Goal: Find contact information: Find contact information

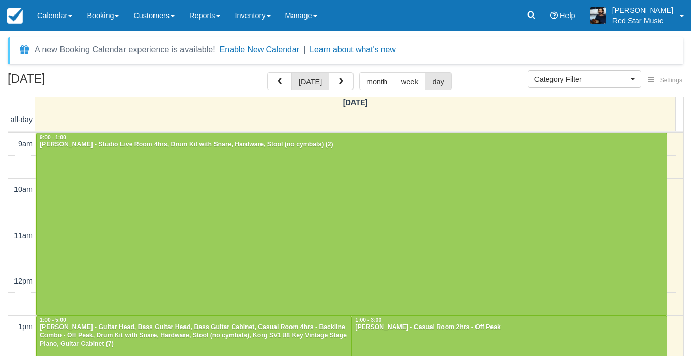
select select
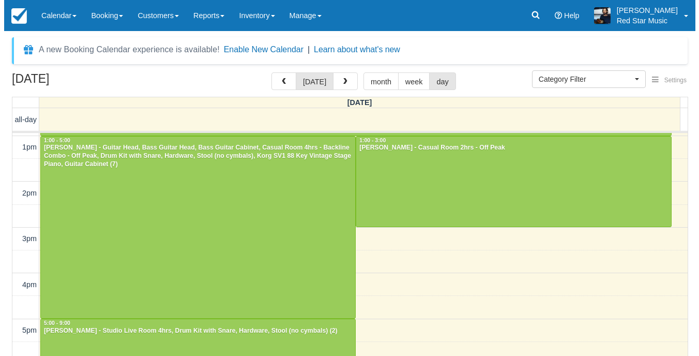
scroll to position [155, 0]
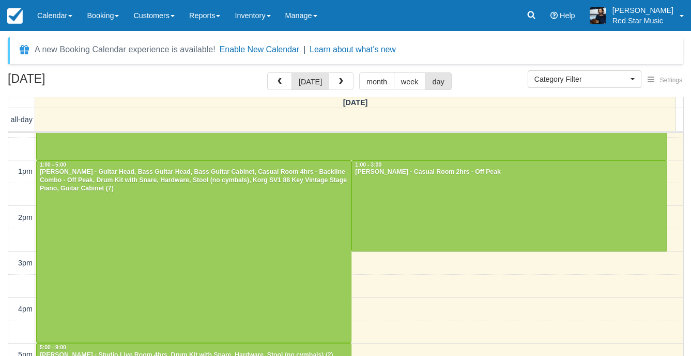
drag, startPoint x: 283, startPoint y: 76, endPoint x: 279, endPoint y: 91, distance: 15.4
click at [281, 76] on button "button" at bounding box center [279, 81] width 25 height 18
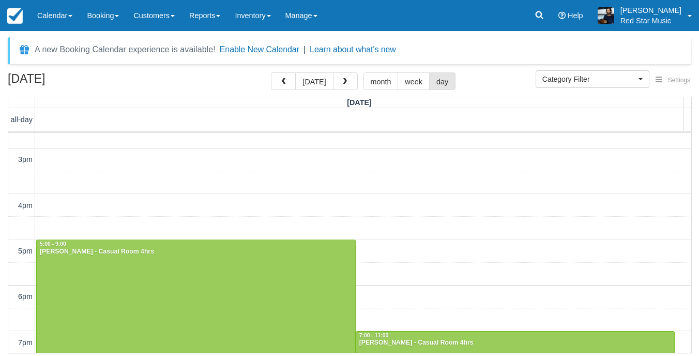
scroll to position [419, 0]
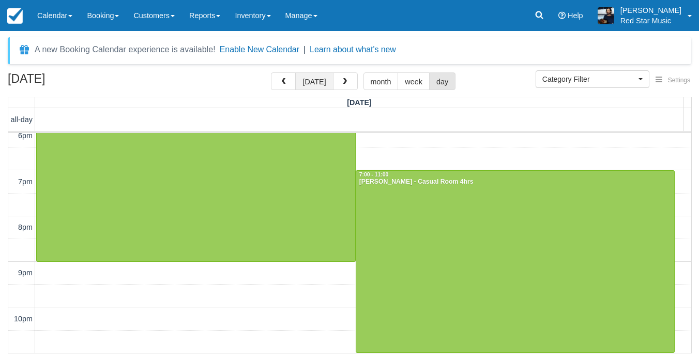
click at [323, 88] on button "today" at bounding box center [314, 81] width 38 height 18
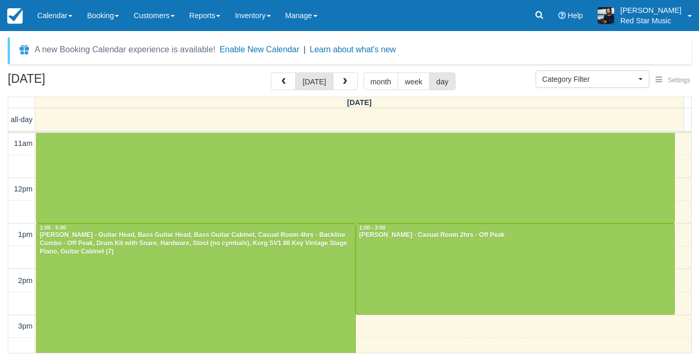
scroll to position [103, 0]
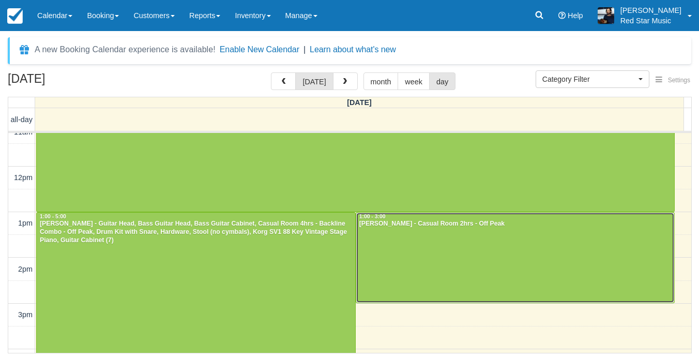
click at [475, 280] on div at bounding box center [515, 257] width 318 height 90
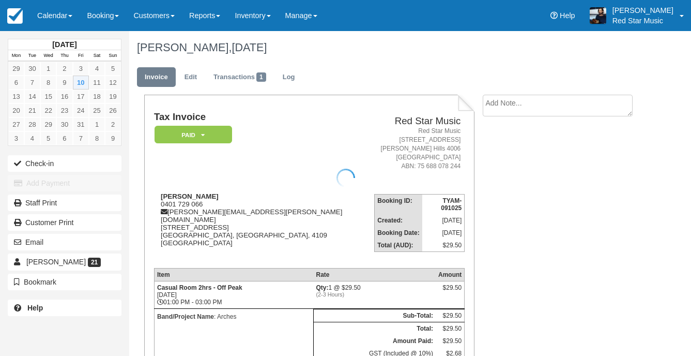
click at [541, 106] on textarea at bounding box center [558, 106] width 150 height 22
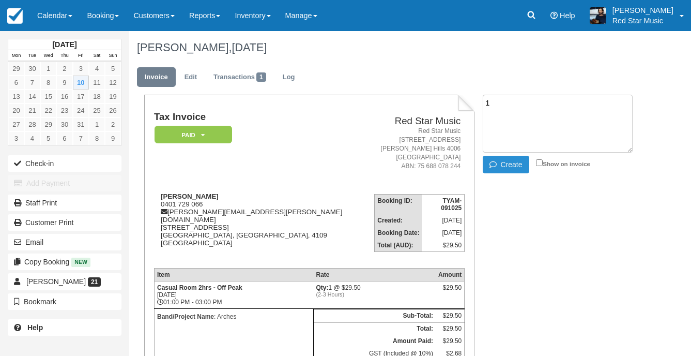
type textarea "1"
click at [517, 163] on button "Create" at bounding box center [506, 165] width 47 height 18
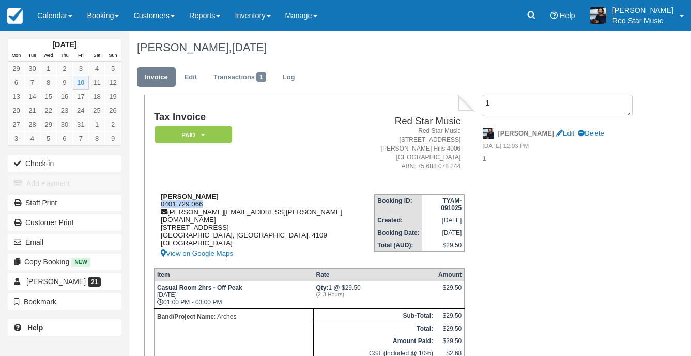
drag, startPoint x: 208, startPoint y: 202, endPoint x: 159, endPoint y: 204, distance: 49.7
click at [159, 204] on div "Mason Rowley 0401 729 066 mason.w.rowley@gmail.com 22 Feltwell Street Sunnybank…" at bounding box center [264, 225] width 220 height 67
copy div "0401 729 066"
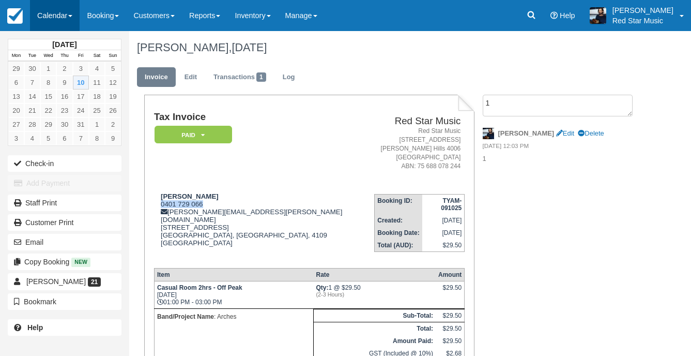
click at [43, 13] on link "Calendar" at bounding box center [55, 15] width 50 height 31
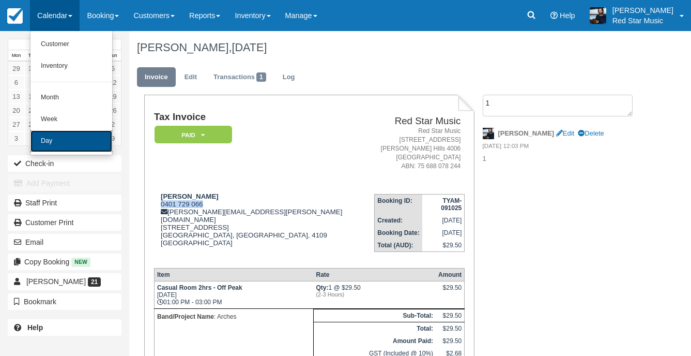
click at [79, 147] on link "Day" at bounding box center [72, 141] width 82 height 22
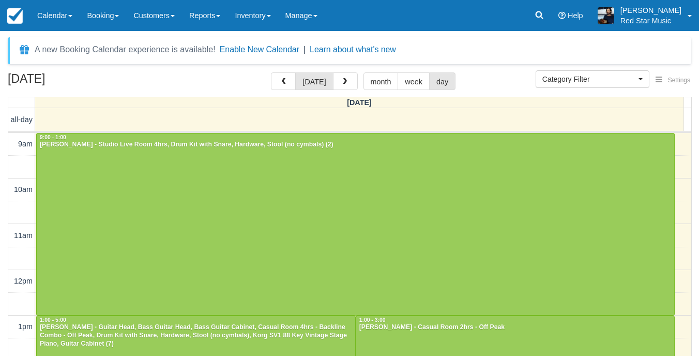
select select
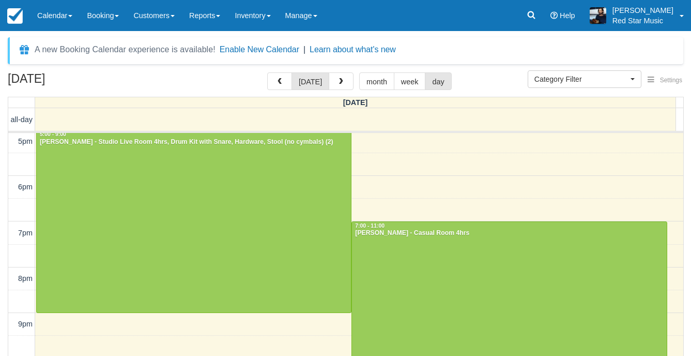
scroll to position [371, 0]
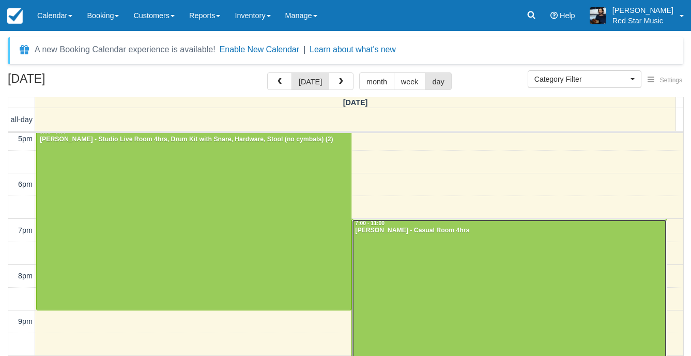
click at [550, 298] on div at bounding box center [509, 309] width 314 height 181
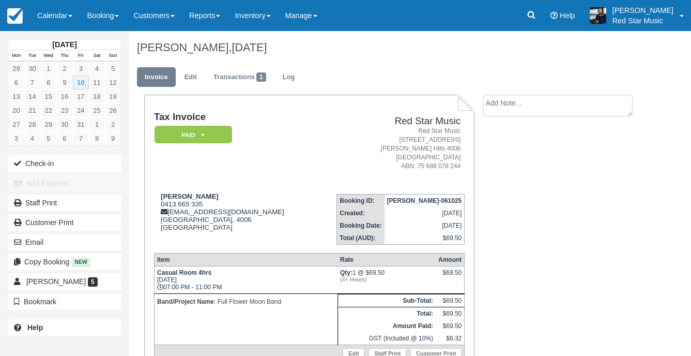
click at [512, 108] on textarea at bounding box center [558, 106] width 150 height 22
type textarea "1"
click at [509, 166] on button "Create" at bounding box center [506, 165] width 47 height 18
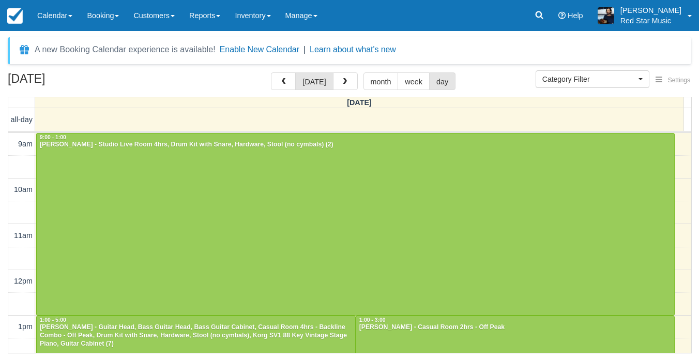
select select
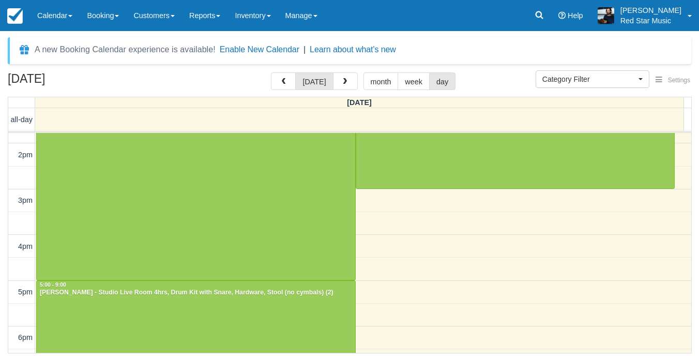
scroll to position [212, 0]
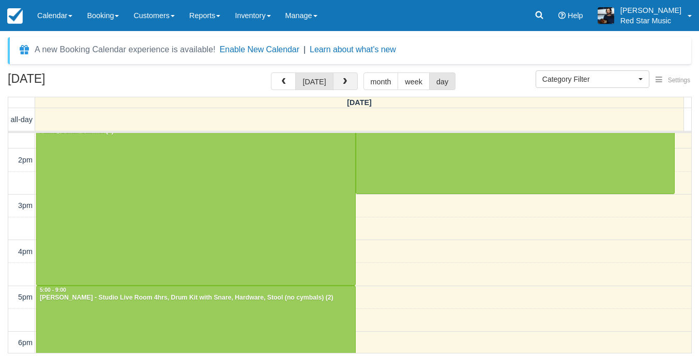
click at [347, 86] on button "button" at bounding box center [345, 81] width 25 height 18
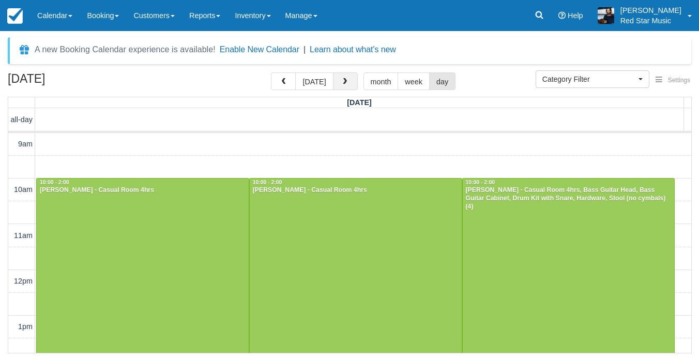
click at [351, 75] on button "button" at bounding box center [345, 81] width 25 height 18
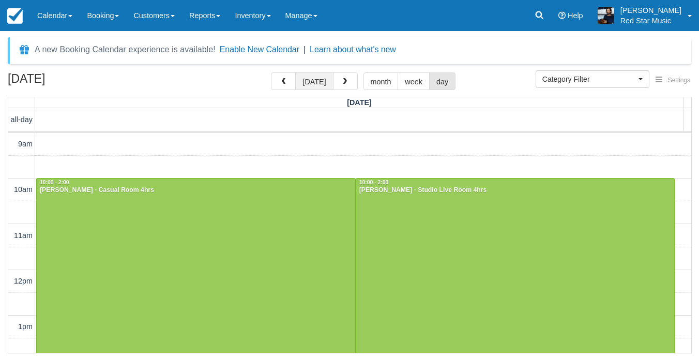
click at [312, 81] on button "[DATE]" at bounding box center [314, 81] width 38 height 18
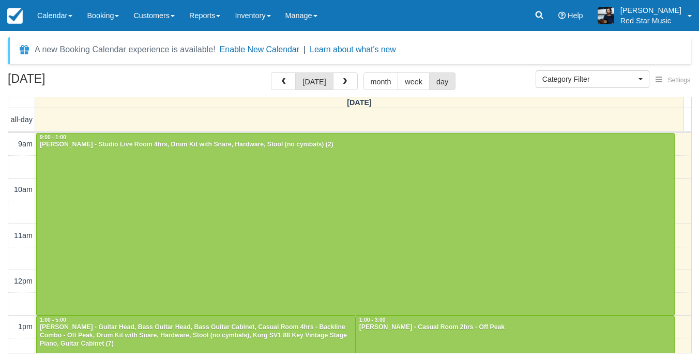
scroll to position [138, 0]
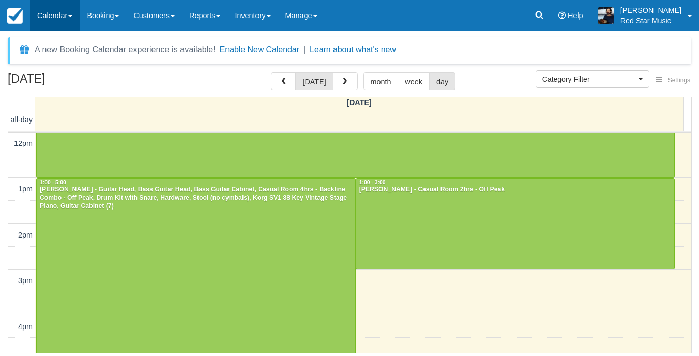
click at [72, 23] on link "Calendar" at bounding box center [55, 15] width 50 height 31
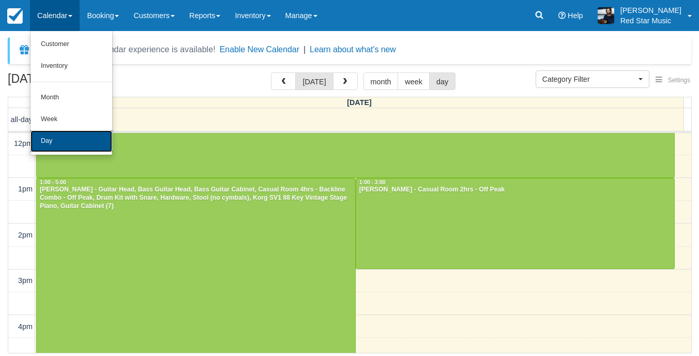
click at [82, 145] on link "Day" at bounding box center [72, 141] width 82 height 22
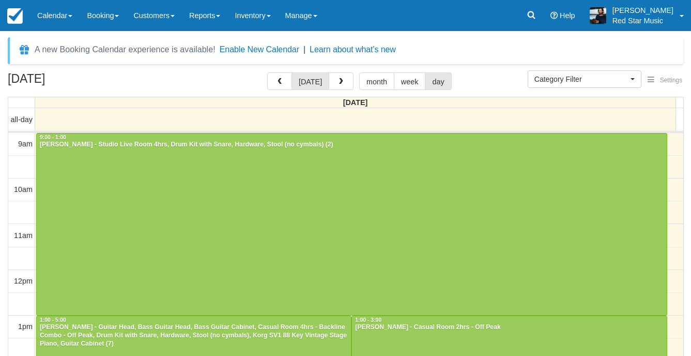
select select
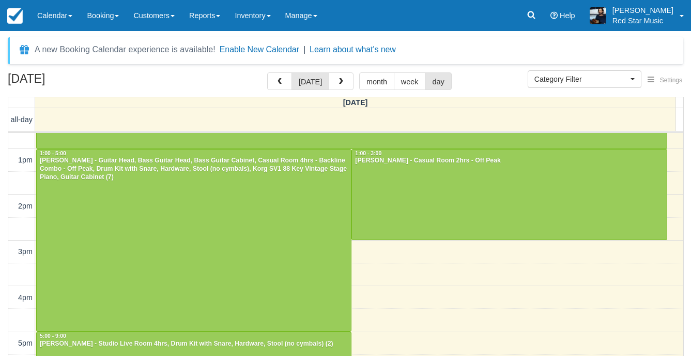
scroll to position [164, 0]
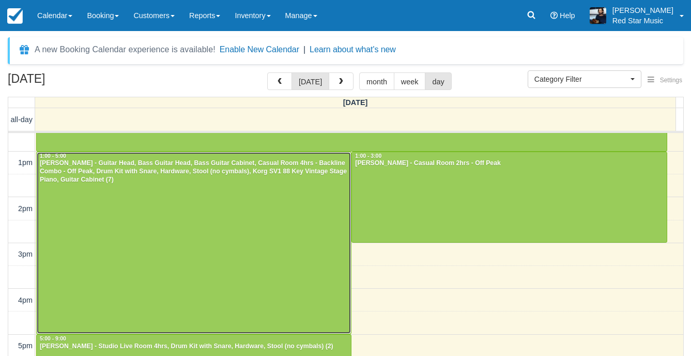
click at [205, 245] on div at bounding box center [194, 243] width 314 height 182
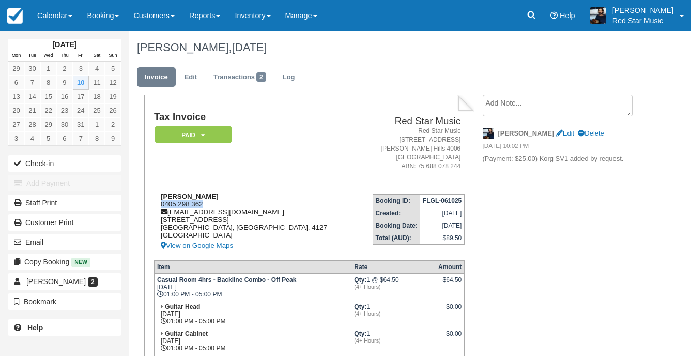
drag, startPoint x: 197, startPoint y: 206, endPoint x: 155, endPoint y: 206, distance: 41.9
click at [155, 206] on div "Angela O'Sullivan 0405 298 362 aoangelclaudia777@gmail.com 64/13-17, Old Chatsw…" at bounding box center [255, 221] width 203 height 59
copy div "0405 298 362"
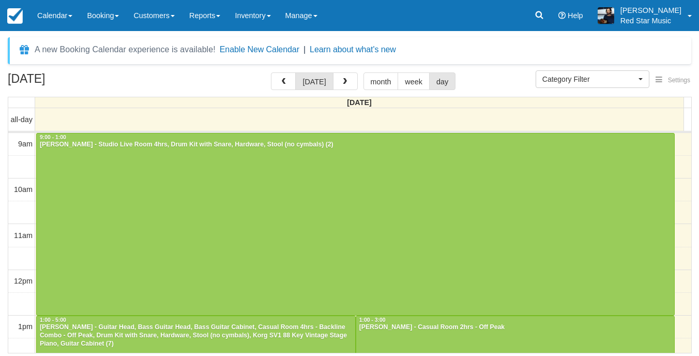
select select
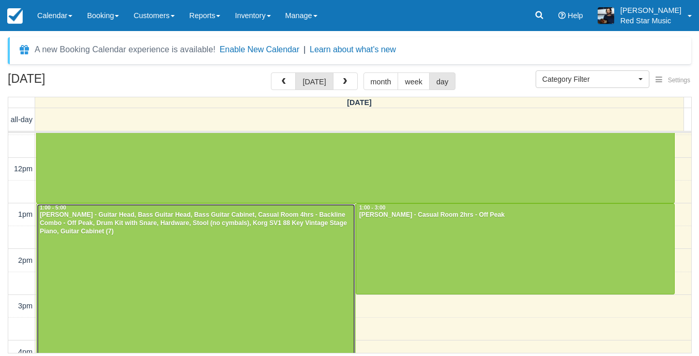
click at [311, 288] on div at bounding box center [196, 295] width 318 height 182
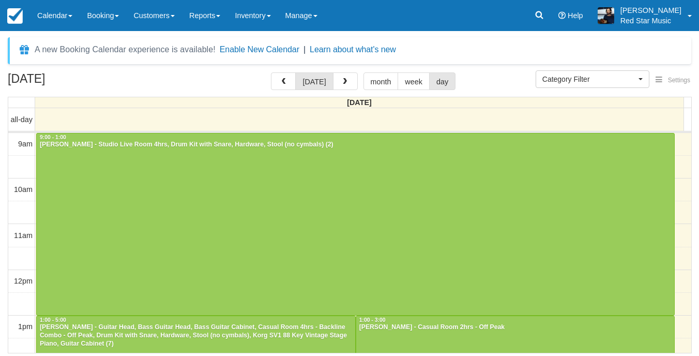
select select
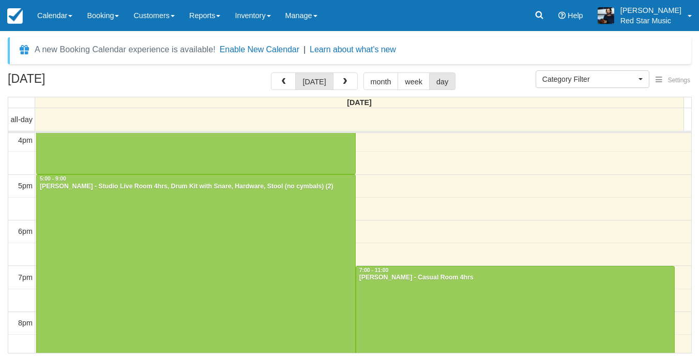
scroll to position [371, 0]
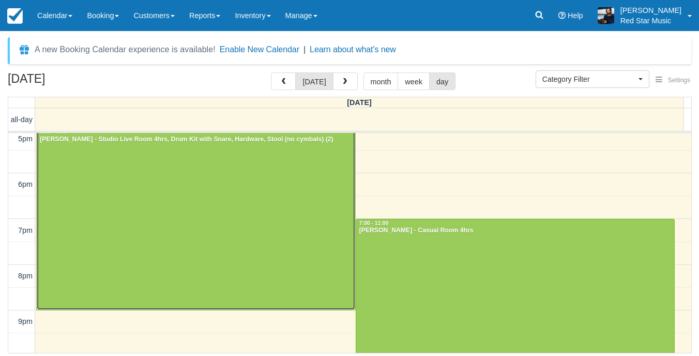
click at [271, 220] on div at bounding box center [196, 219] width 318 height 182
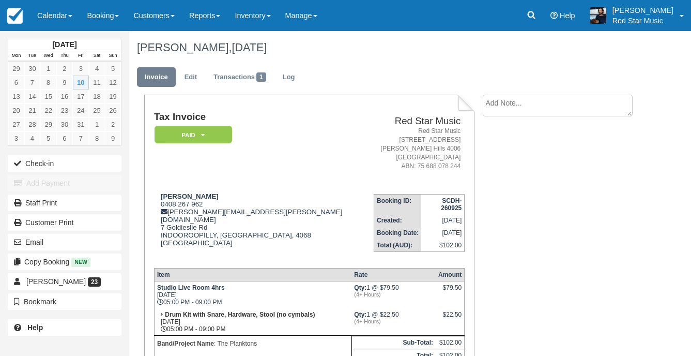
click at [511, 106] on textarea at bounding box center [558, 106] width 150 height 22
type textarea "4"
click at [513, 171] on button "Create" at bounding box center [506, 165] width 47 height 18
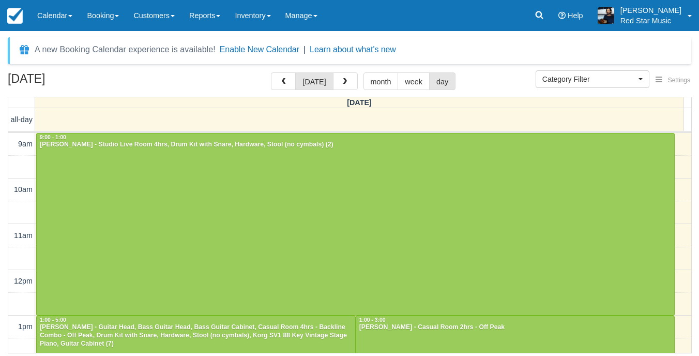
select select
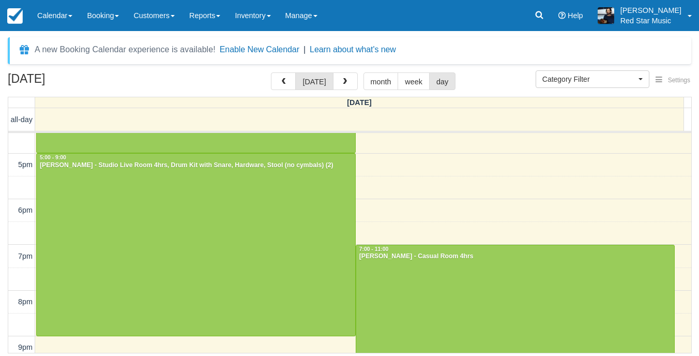
scroll to position [368, 0]
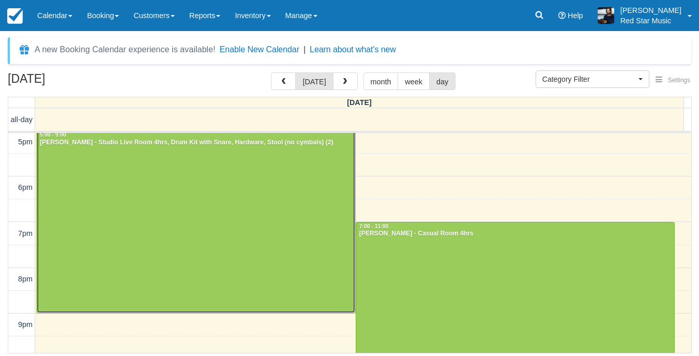
click at [109, 190] on div at bounding box center [196, 222] width 318 height 182
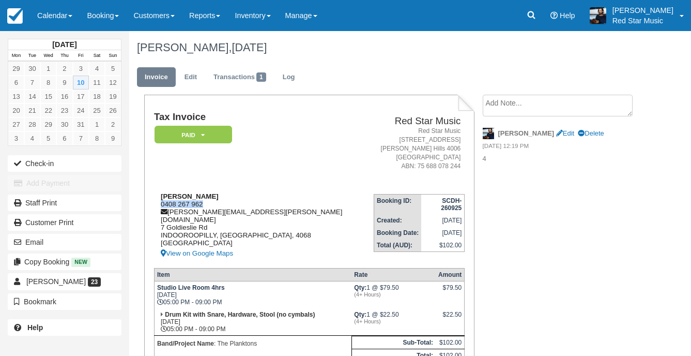
drag, startPoint x: 222, startPoint y: 203, endPoint x: 158, endPoint y: 205, distance: 64.7
click at [158, 205] on div "Joe Gallagher 0408 267 962 joe.gallagher@morgans.com.au 7 Goldieslie Rd INDOORO…" at bounding box center [264, 225] width 220 height 67
copy div "0408 267 962"
click at [556, 130] on link "Edit" at bounding box center [565, 133] width 18 height 8
type textarea "4"
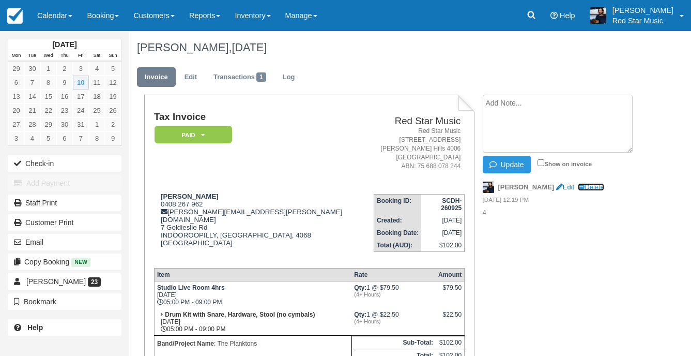
click at [578, 185] on link "Delete" at bounding box center [591, 187] width 26 height 8
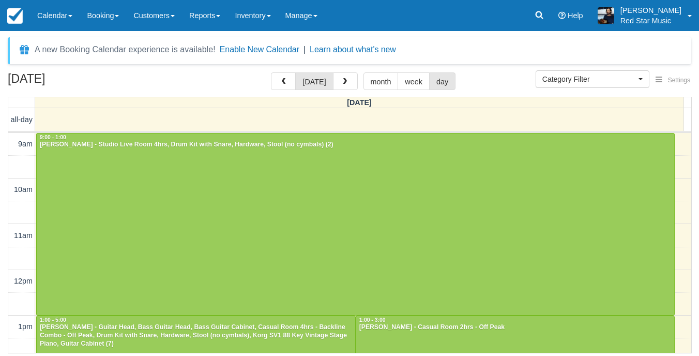
select select
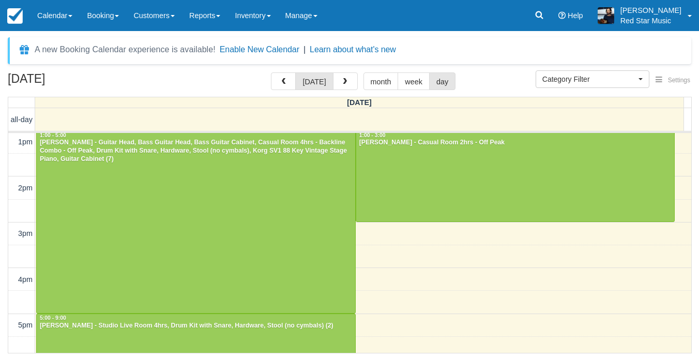
scroll to position [371, 0]
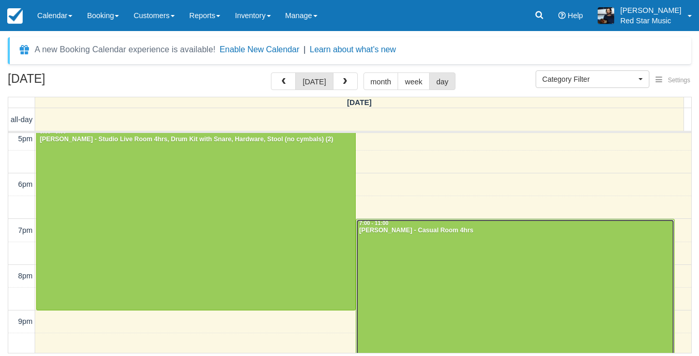
click at [408, 256] on div at bounding box center [515, 309] width 318 height 181
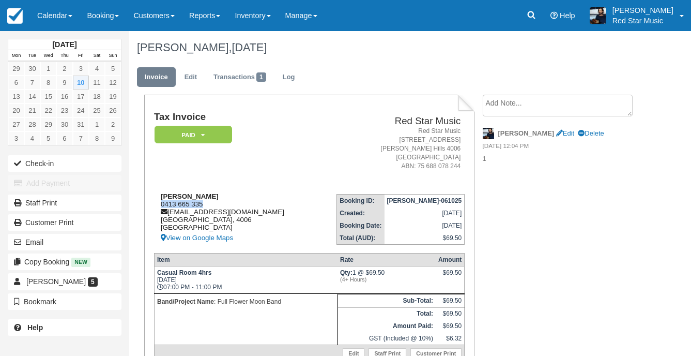
drag, startPoint x: 207, startPoint y: 205, endPoint x: 160, endPoint y: 207, distance: 47.1
click at [160, 207] on div "[PERSON_NAME] 0413 665 335 [EMAIL_ADDRESS][DOMAIN_NAME] [GEOGRAPHIC_DATA] [GEOG…" at bounding box center [232, 218] width 157 height 52
copy div "0413 665 335"
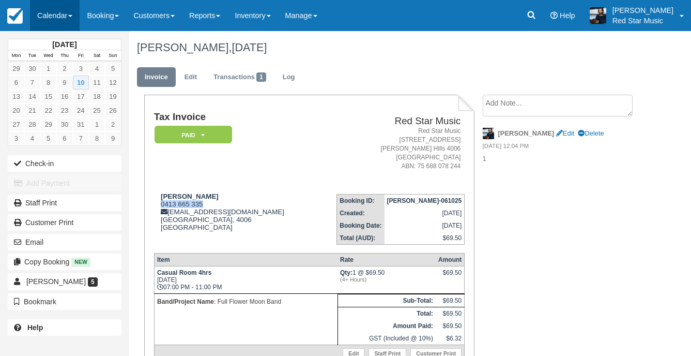
click at [42, 11] on link "Calendar" at bounding box center [55, 15] width 50 height 31
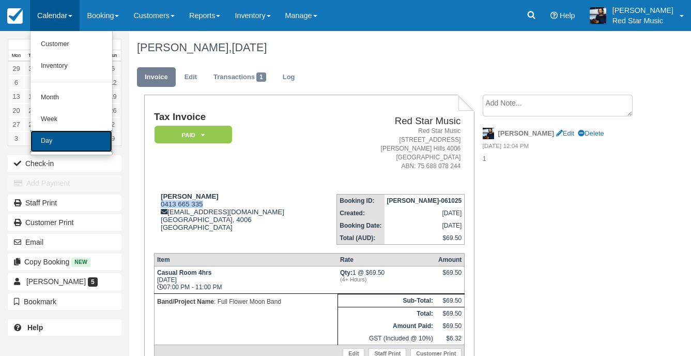
click at [45, 143] on link "Day" at bounding box center [72, 141] width 82 height 22
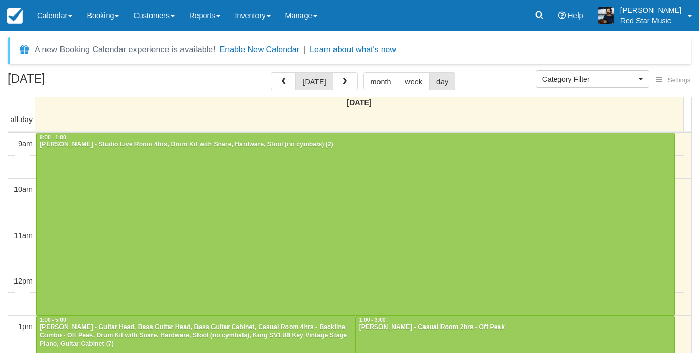
select select
